Goal: Task Accomplishment & Management: Complete application form

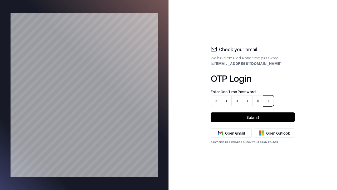
type input "******"
click at [253, 117] on button "Submit" at bounding box center [253, 116] width 84 height 9
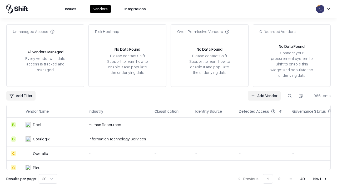
click at [264, 95] on link "Add Vendor" at bounding box center [264, 95] width 33 height 9
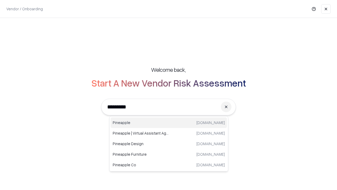
click at [169, 122] on div "Pineapple [DOMAIN_NAME]" at bounding box center [169, 122] width 116 height 11
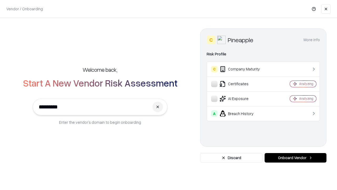
type input "*********"
click at [295, 157] on button "Onboard Vendor" at bounding box center [296, 157] width 62 height 9
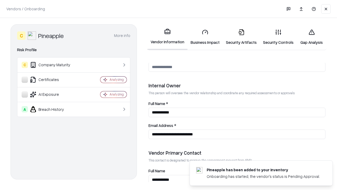
scroll to position [273, 0]
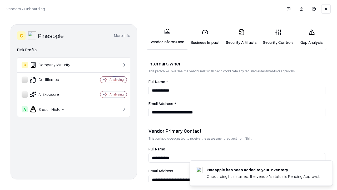
click at [203, 37] on link "Business Impact" at bounding box center [204, 37] width 35 height 24
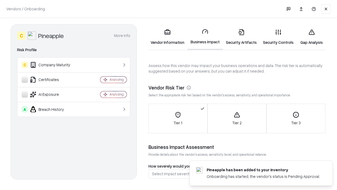
click at [309, 37] on link "Gap Analysis" at bounding box center [312, 37] width 30 height 24
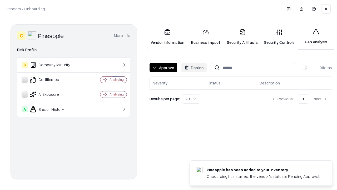
click at [163, 67] on button "Approve" at bounding box center [164, 67] width 28 height 9
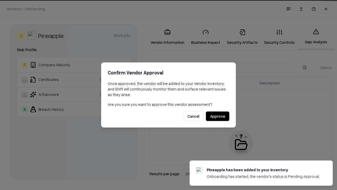
click at [218, 116] on button "Approve" at bounding box center [217, 115] width 23 height 9
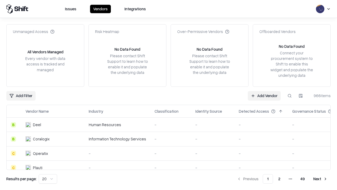
type input "*********"
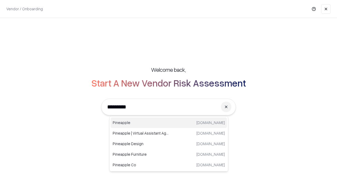
click at [169, 122] on div "Pineapple [DOMAIN_NAME]" at bounding box center [169, 122] width 116 height 11
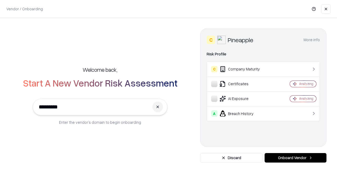
type input "*********"
click at [295, 157] on button "Onboard Vendor" at bounding box center [296, 157] width 62 height 9
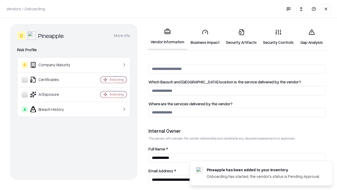
scroll to position [273, 0]
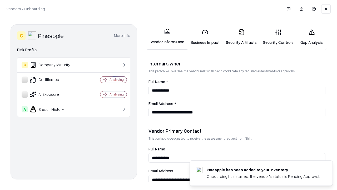
click at [309, 37] on link "Gap Analysis" at bounding box center [312, 37] width 30 height 24
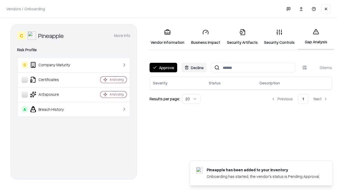
click at [163, 67] on button "Approve" at bounding box center [164, 67] width 28 height 9
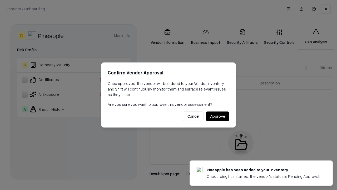
click at [218, 116] on button "Approve" at bounding box center [217, 115] width 23 height 9
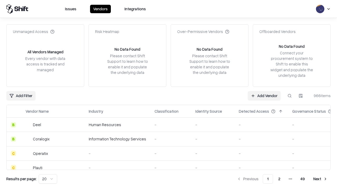
click at [264, 95] on link "Add Vendor" at bounding box center [264, 95] width 33 height 9
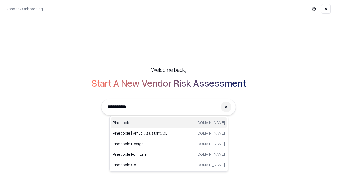
click at [169, 122] on div "Pineapple [DOMAIN_NAME]" at bounding box center [169, 122] width 116 height 11
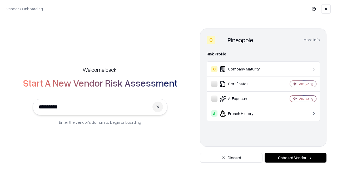
type input "*********"
click at [295, 157] on button "Onboard Vendor" at bounding box center [296, 157] width 62 height 9
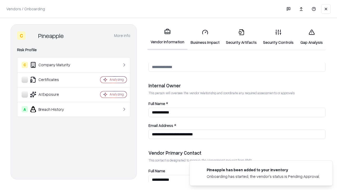
scroll to position [273, 0]
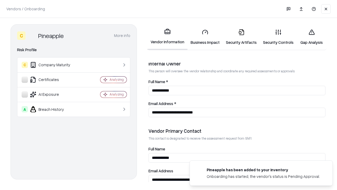
click at [203, 37] on link "Business Impact" at bounding box center [204, 37] width 35 height 24
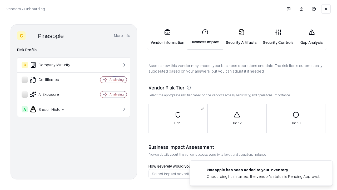
click at [238, 37] on link "Security Artifacts" at bounding box center [241, 37] width 37 height 24
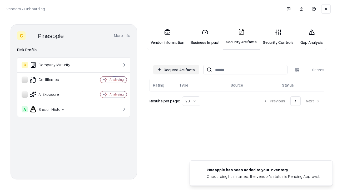
click at [177, 70] on button "Request Artifacts" at bounding box center [176, 69] width 46 height 9
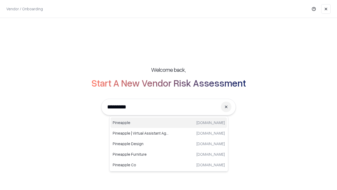
click at [169, 122] on div "Pineapple [DOMAIN_NAME]" at bounding box center [169, 122] width 116 height 11
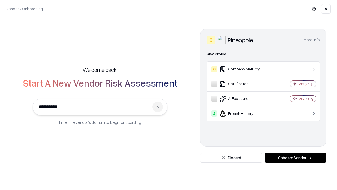
type input "*********"
click at [295, 157] on button "Onboard Vendor" at bounding box center [296, 157] width 62 height 9
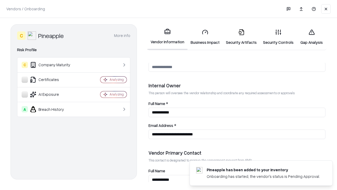
scroll to position [273, 0]
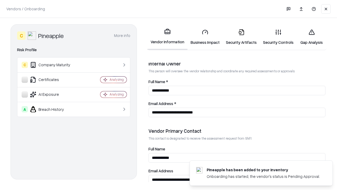
click at [309, 37] on link "Gap Analysis" at bounding box center [312, 37] width 30 height 24
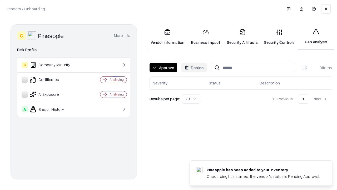
click at [163, 67] on button "Approve" at bounding box center [164, 67] width 28 height 9
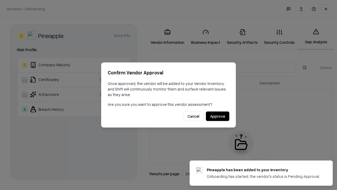
click at [218, 116] on button "Approve" at bounding box center [217, 115] width 23 height 9
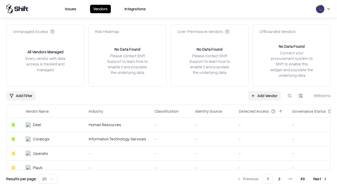
click at [264, 95] on link "Add Vendor" at bounding box center [264, 95] width 33 height 9
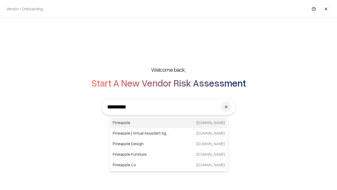
click at [169, 122] on div "Pineapple [DOMAIN_NAME]" at bounding box center [169, 122] width 116 height 11
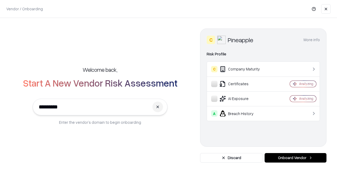
type input "*********"
click at [295, 157] on button "Onboard Vendor" at bounding box center [296, 157] width 62 height 9
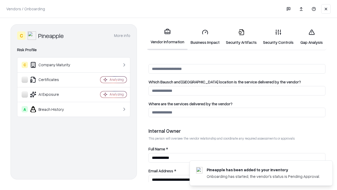
scroll to position [273, 0]
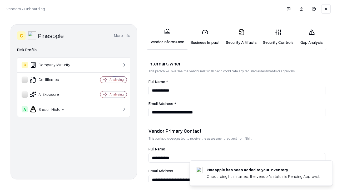
click at [203, 37] on link "Business Impact" at bounding box center [204, 37] width 35 height 24
click at [238, 37] on link "Security Artifacts" at bounding box center [241, 37] width 37 height 24
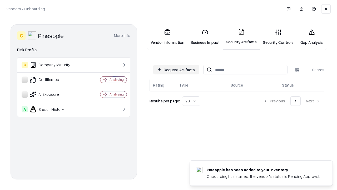
click at [177, 70] on button "Request Artifacts" at bounding box center [176, 69] width 46 height 9
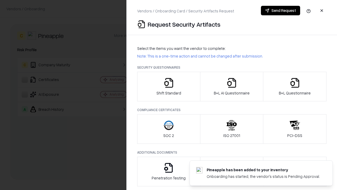
click at [169, 86] on icon "button" at bounding box center [169, 82] width 11 height 11
click at [281, 11] on button "Send Request" at bounding box center [280, 10] width 39 height 9
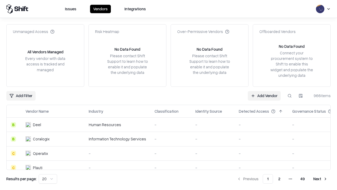
click at [290, 95] on button at bounding box center [289, 95] width 9 height 9
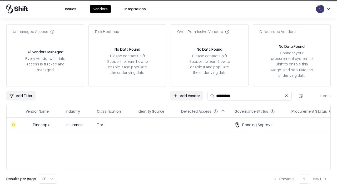
type input "*********"
click at [172, 124] on td "-" at bounding box center [154, 124] width 43 height 14
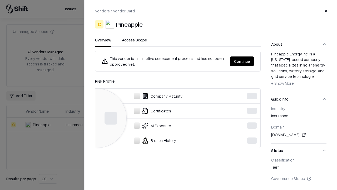
click at [242, 61] on button "Continue" at bounding box center [242, 60] width 24 height 9
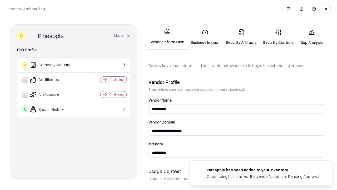
click at [238, 37] on link "Security Artifacts" at bounding box center [241, 37] width 37 height 24
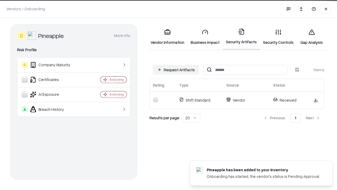
click at [274, 37] on link "Security Controls" at bounding box center [278, 37] width 37 height 24
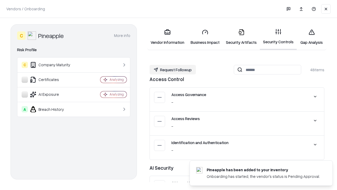
click at [172, 69] on button "Request Followup" at bounding box center [173, 69] width 46 height 9
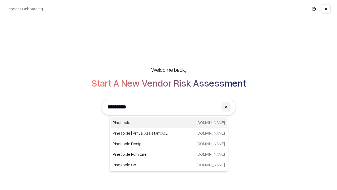
click at [169, 122] on div "Pineapple [DOMAIN_NAME]" at bounding box center [169, 122] width 116 height 11
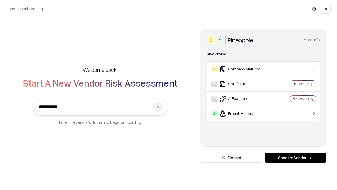
type input "*********"
click at [295, 157] on button "Onboard Vendor" at bounding box center [296, 157] width 62 height 9
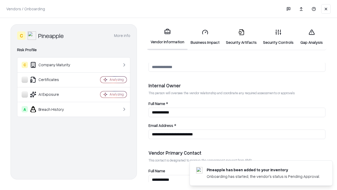
scroll to position [273, 0]
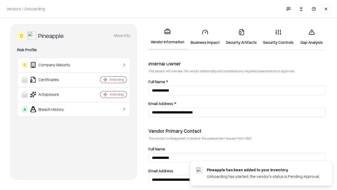
click at [309, 37] on link "Gap Analysis" at bounding box center [312, 37] width 30 height 24
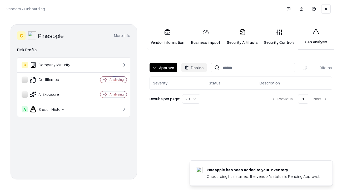
click at [163, 67] on button "Approve" at bounding box center [164, 67] width 28 height 9
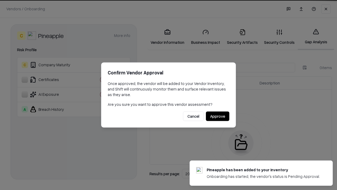
click at [218, 116] on button "Approve" at bounding box center [217, 115] width 23 height 9
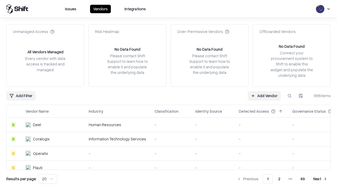
click at [264, 95] on link "Add Vendor" at bounding box center [264, 95] width 33 height 9
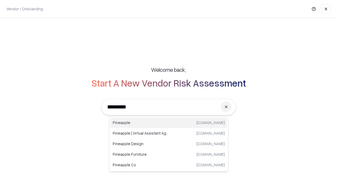
click at [169, 122] on div "Pineapple [DOMAIN_NAME]" at bounding box center [169, 122] width 116 height 11
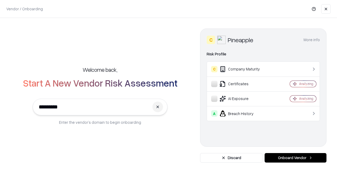
type input "*********"
click at [295, 157] on button "Onboard Vendor" at bounding box center [296, 157] width 62 height 9
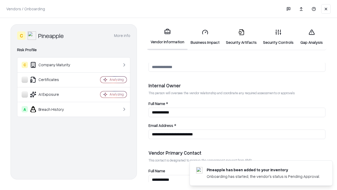
scroll to position [273, 0]
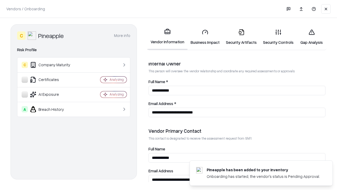
click at [238, 37] on link "Security Artifacts" at bounding box center [241, 37] width 37 height 24
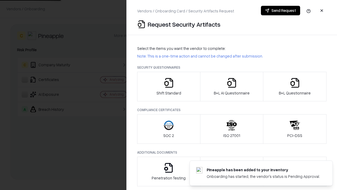
click at [295, 86] on icon "button" at bounding box center [295, 82] width 11 height 11
click at [231, 86] on icon "button" at bounding box center [231, 82] width 11 height 11
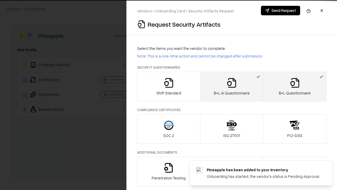
click at [281, 11] on button "Send Request" at bounding box center [280, 10] width 39 height 9
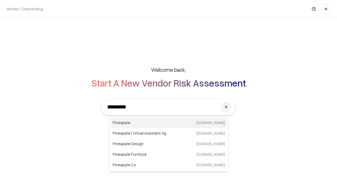
click at [169, 122] on div "Pineapple [DOMAIN_NAME]" at bounding box center [169, 122] width 116 height 11
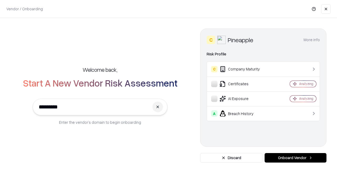
type input "*********"
click at [295, 157] on button "Onboard Vendor" at bounding box center [296, 157] width 62 height 9
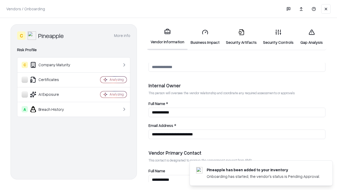
scroll to position [273, 0]
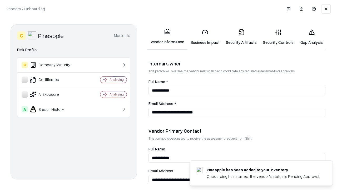
click at [309, 37] on link "Gap Analysis" at bounding box center [312, 37] width 30 height 24
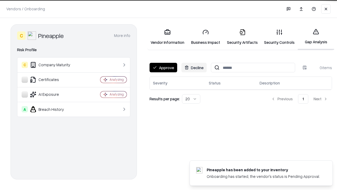
click at [163, 67] on button "Approve" at bounding box center [164, 67] width 28 height 9
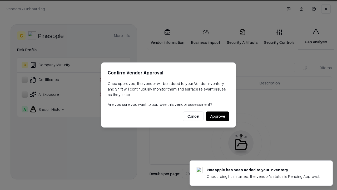
click at [218, 116] on button "Approve" at bounding box center [217, 115] width 23 height 9
